Goal: Task Accomplishment & Management: Manage account settings

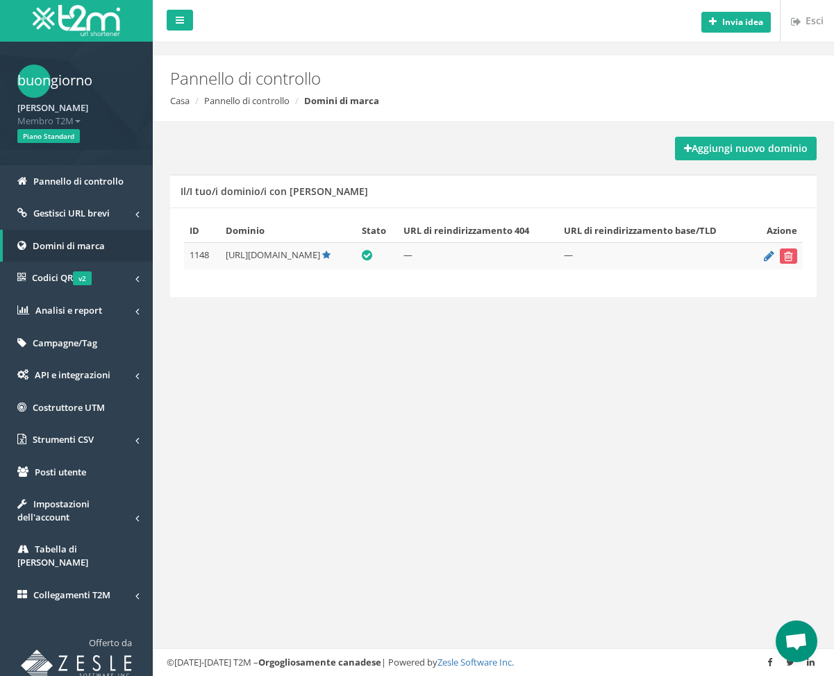
scroll to position [622, 0]
click at [769, 256] on icon at bounding box center [769, 255] width 10 height 9
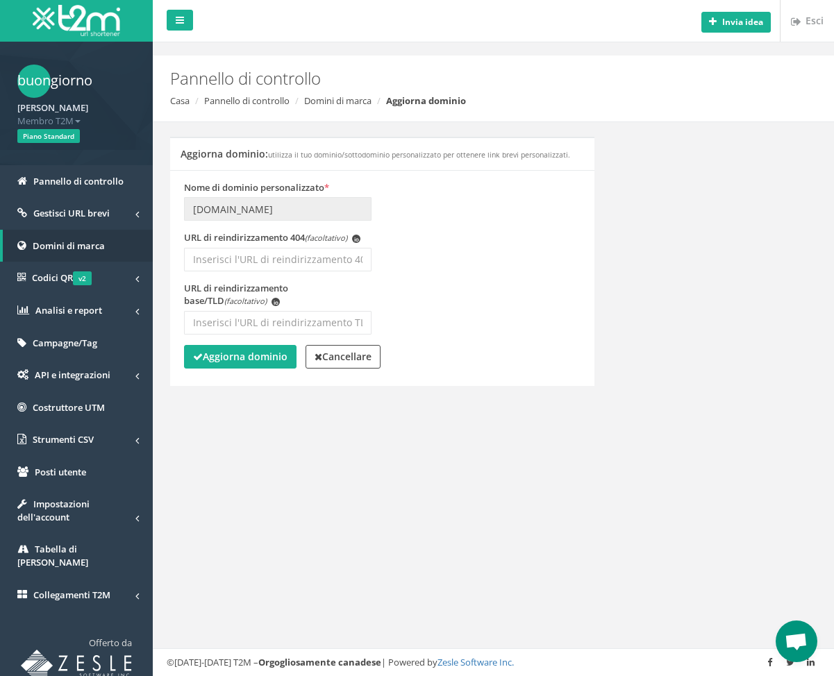
scroll to position [622, 0]
click at [193, 258] on input "URL di reindirizzamento 404 (facoltativo) io" at bounding box center [277, 260] width 187 height 24
paste input "[URL][DOMAIN_NAME]"
type input "[URL][DOMAIN_NAME]"
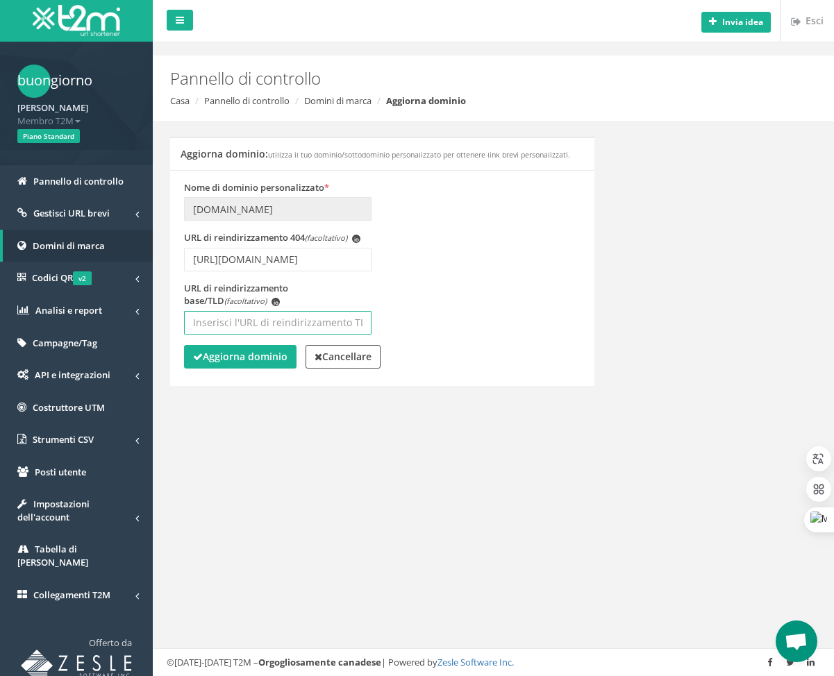
click at [251, 319] on input "URL di reindirizzamento base/TLD (facoltativo) io" at bounding box center [277, 323] width 187 height 24
paste input "https://www.salentovisittomeraviglia.it"
type input "https://www.salentovisittomeraviglia.it"
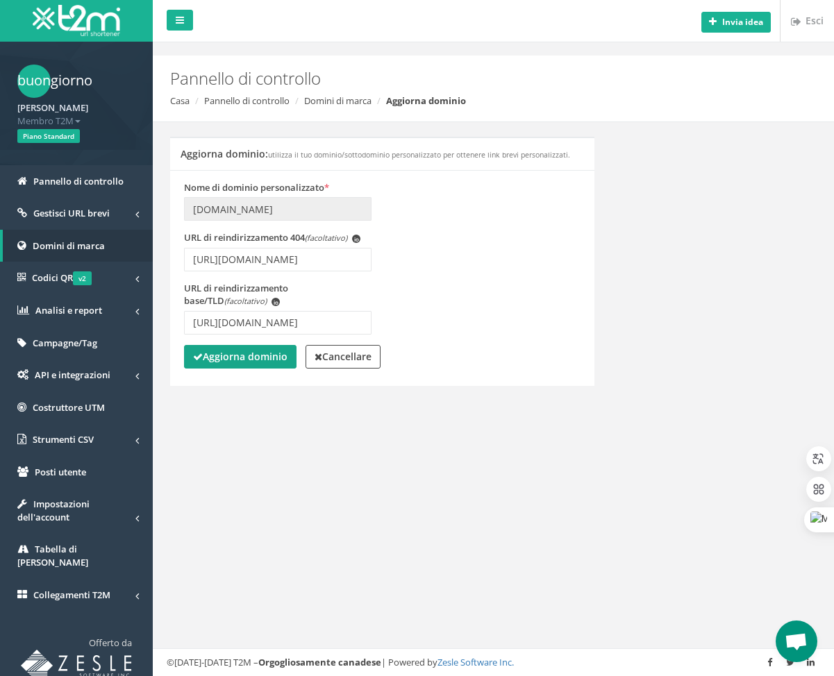
scroll to position [0, 0]
click at [258, 360] on font "Aggiorna dominio" at bounding box center [245, 356] width 85 height 13
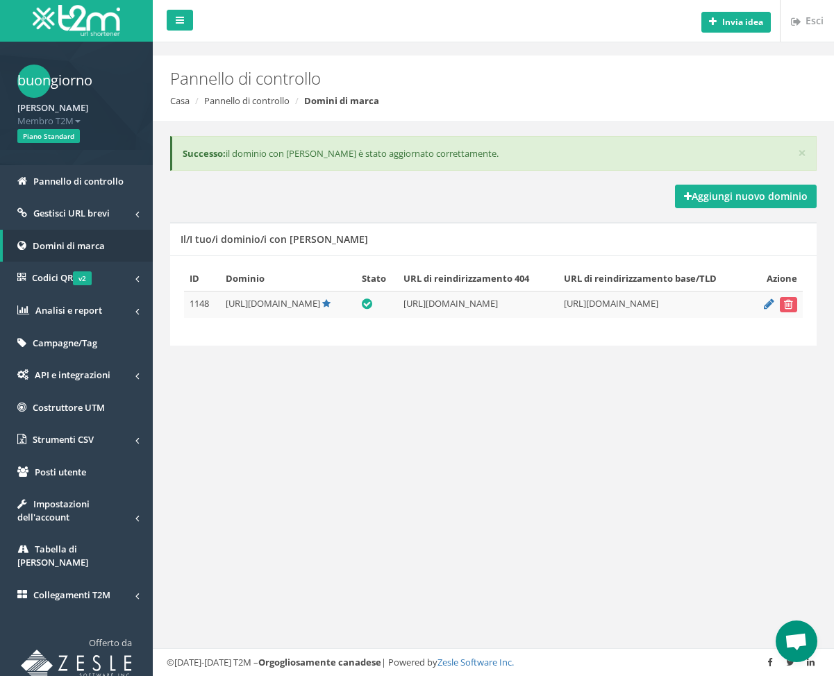
scroll to position [572, 0]
